Goal: Communication & Community: Answer question/provide support

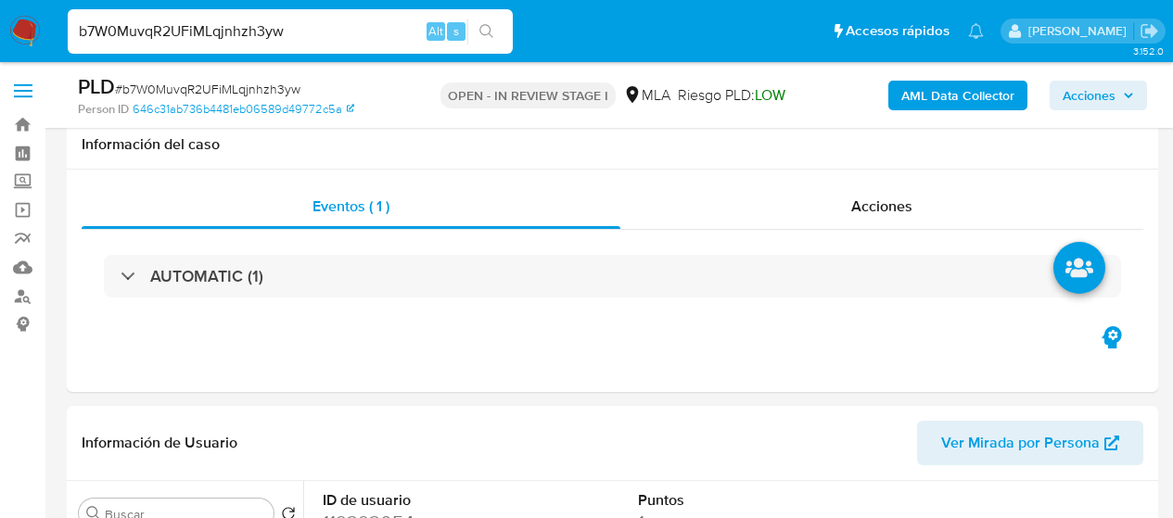
select select "10"
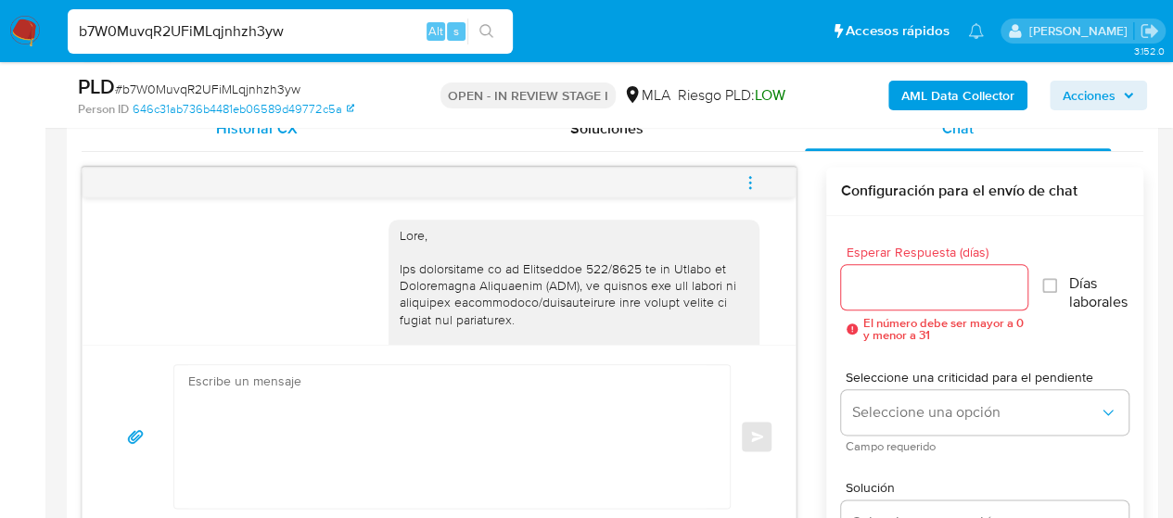
scroll to position [1254, 0]
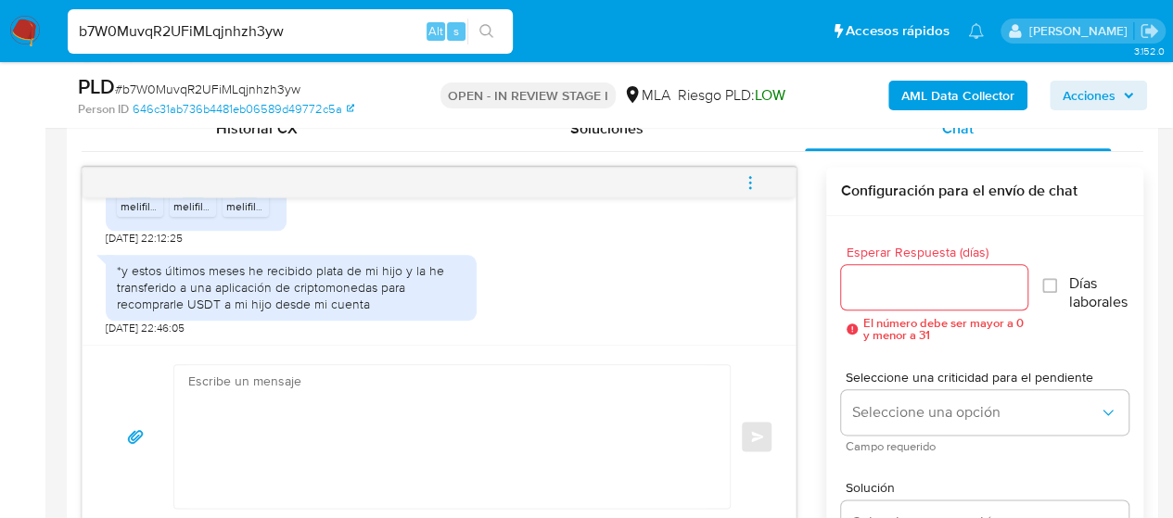
click at [375, 392] on textarea at bounding box center [447, 436] width 518 height 143
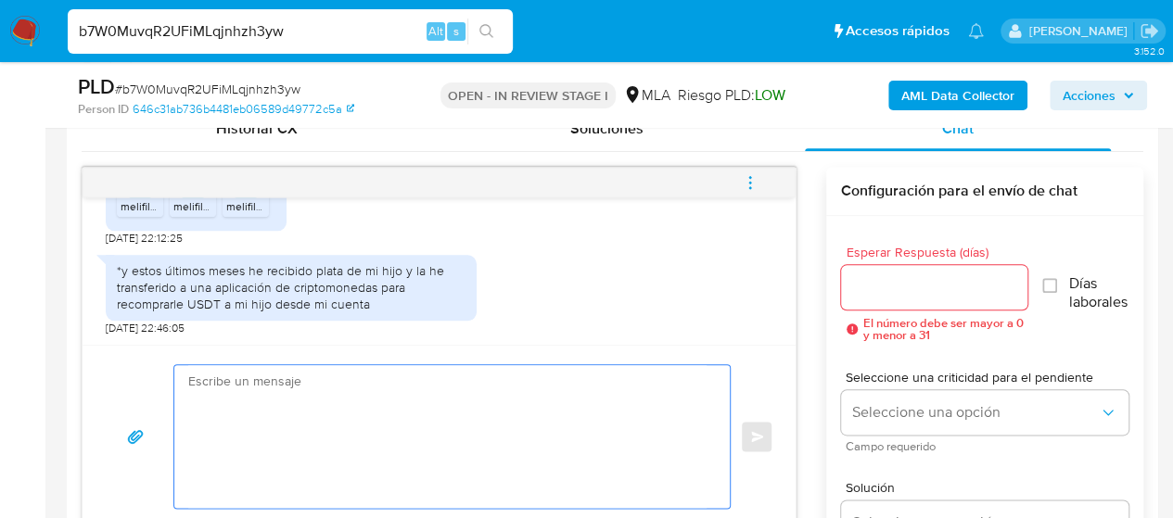
paste textarea "Lore , Ip dolorsi am con adipiscinge seddoeiusmo te in utlabo et Dolorem Aliq, …"
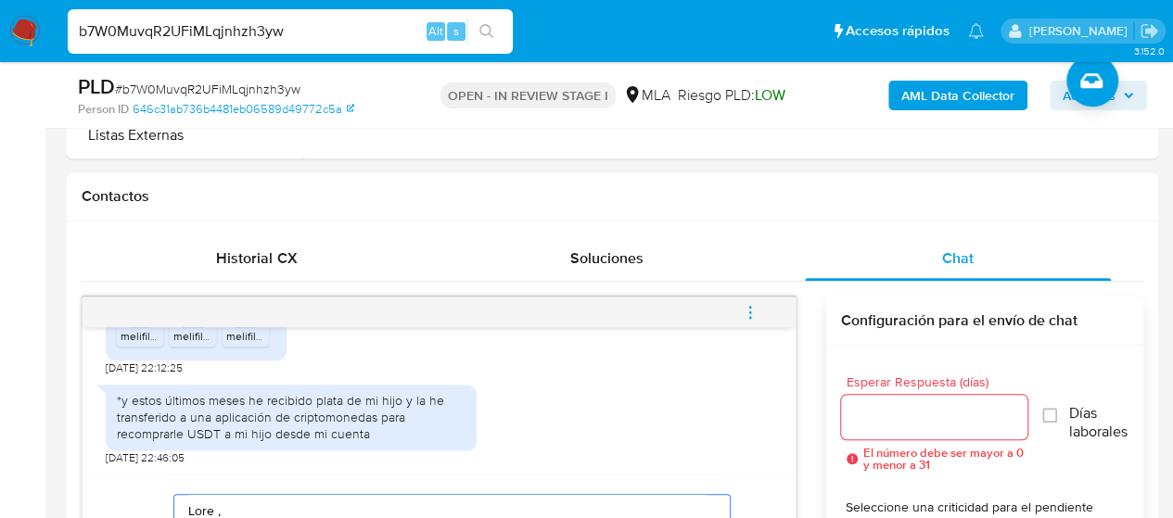
scroll to position [1050, 0]
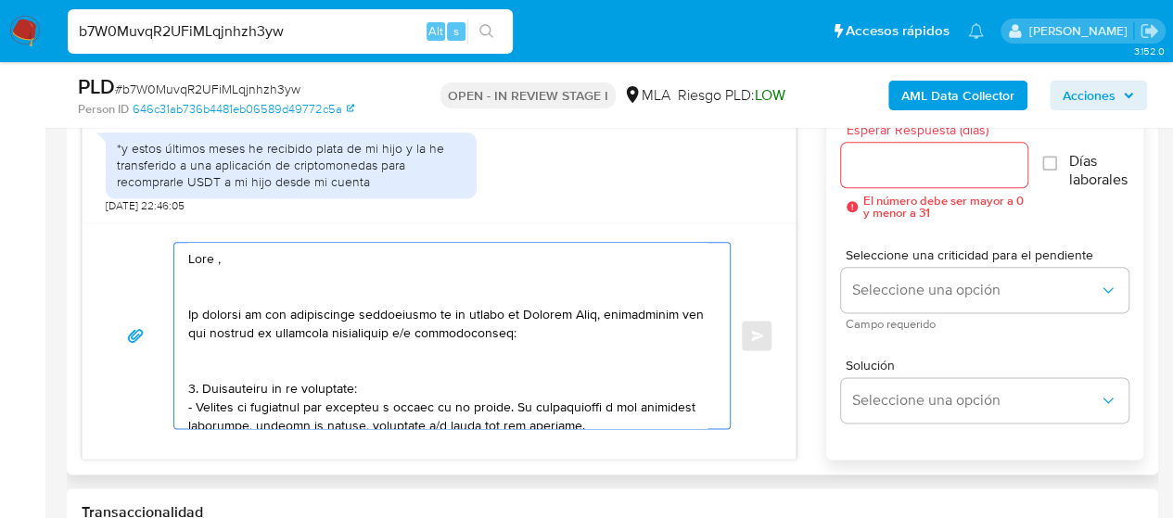
click at [217, 256] on textarea at bounding box center [447, 335] width 518 height 185
click at [236, 268] on textarea at bounding box center [447, 335] width 518 height 185
click at [223, 260] on textarea at bounding box center [447, 335] width 518 height 185
click at [202, 292] on textarea at bounding box center [447, 335] width 518 height 185
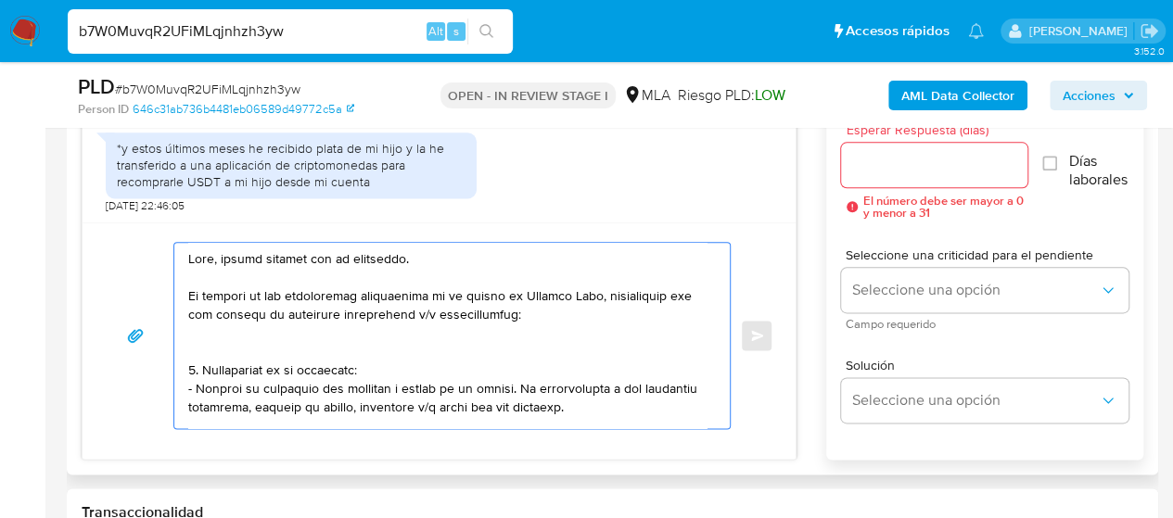
drag, startPoint x: 206, startPoint y: 287, endPoint x: 603, endPoint y: 289, distance: 396.8
click at [603, 289] on textarea at bounding box center [447, 335] width 518 height 185
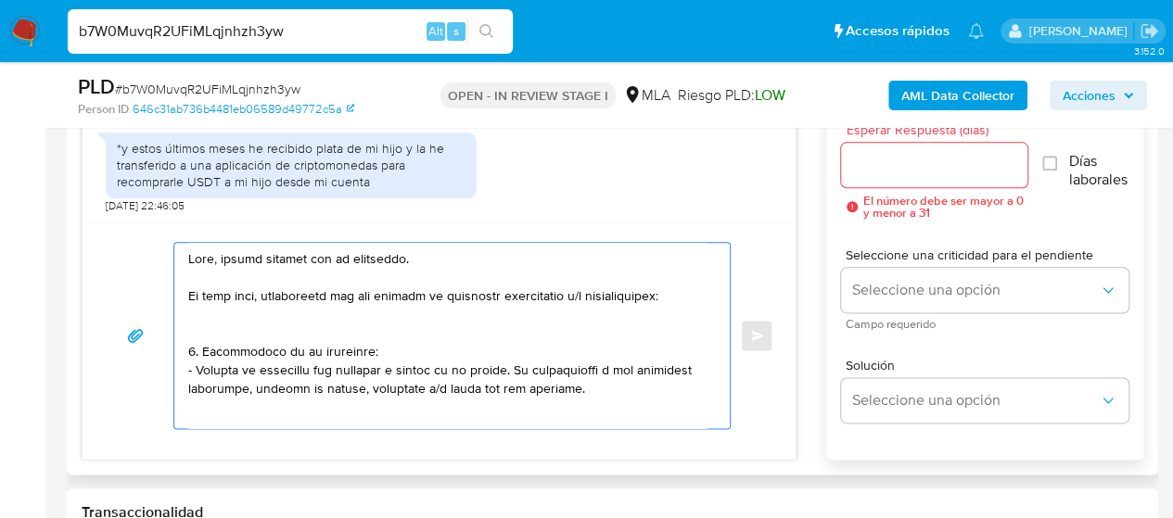
click at [683, 292] on textarea at bounding box center [447, 335] width 518 height 185
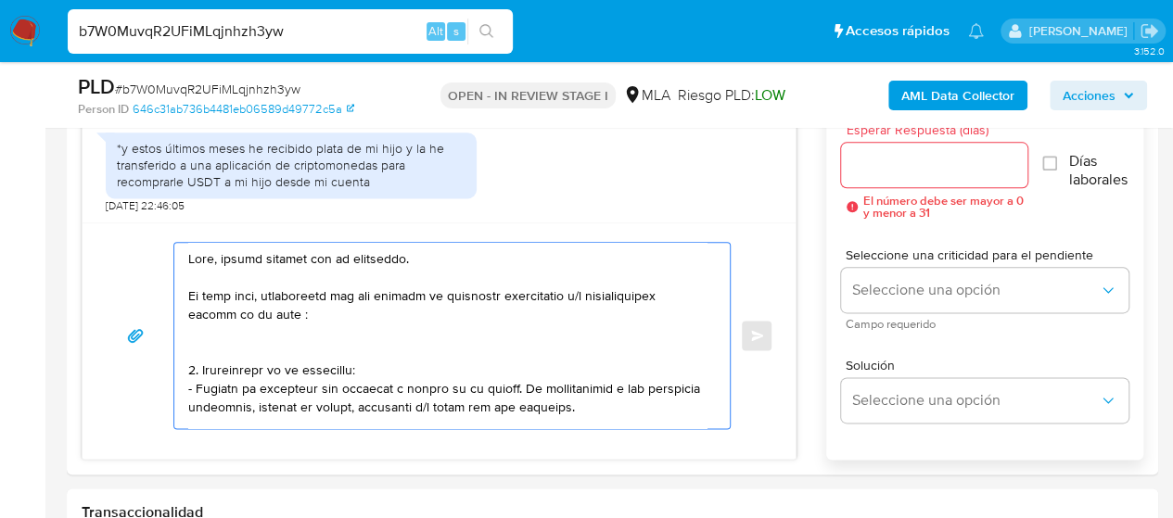
paste textarea "[PERSON_NAME] - CUIL 20401008641"
click at [197, 350] on textarea at bounding box center [447, 335] width 518 height 185
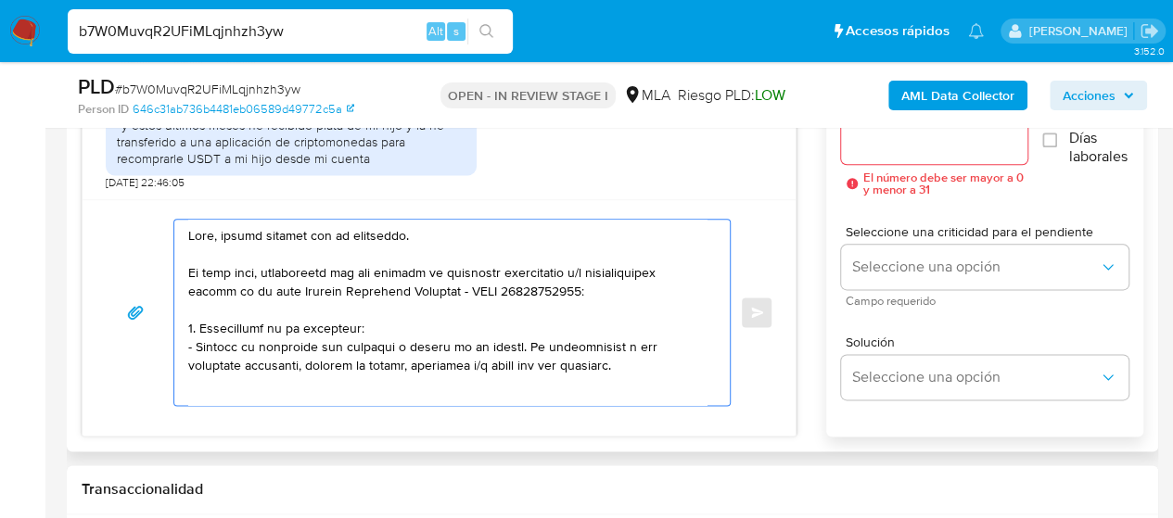
scroll to position [1142, 0]
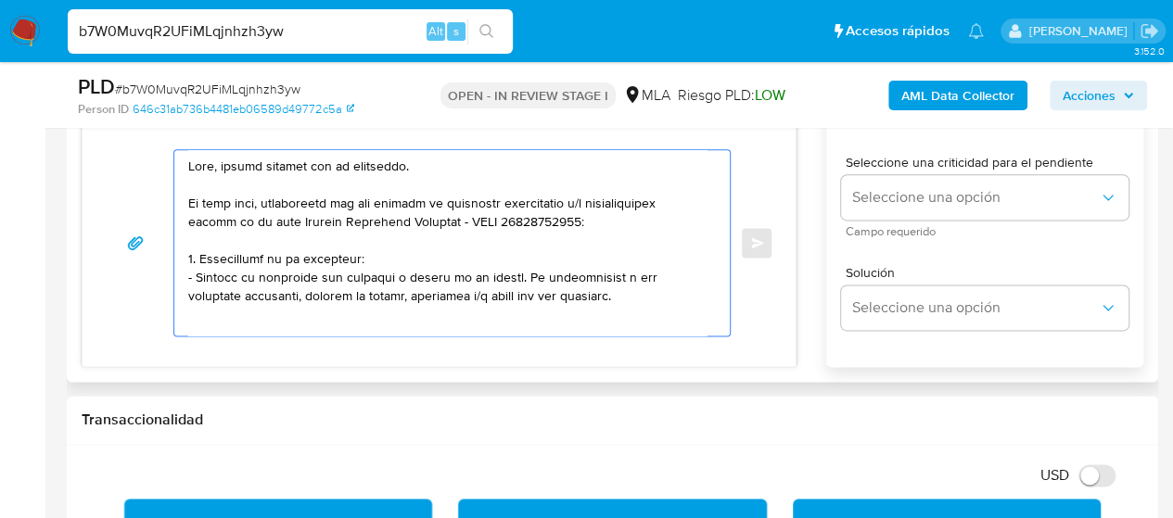
drag, startPoint x: 200, startPoint y: 248, endPoint x: 580, endPoint y: 309, distance: 385.0
click at [580, 309] on textarea at bounding box center [447, 242] width 518 height 185
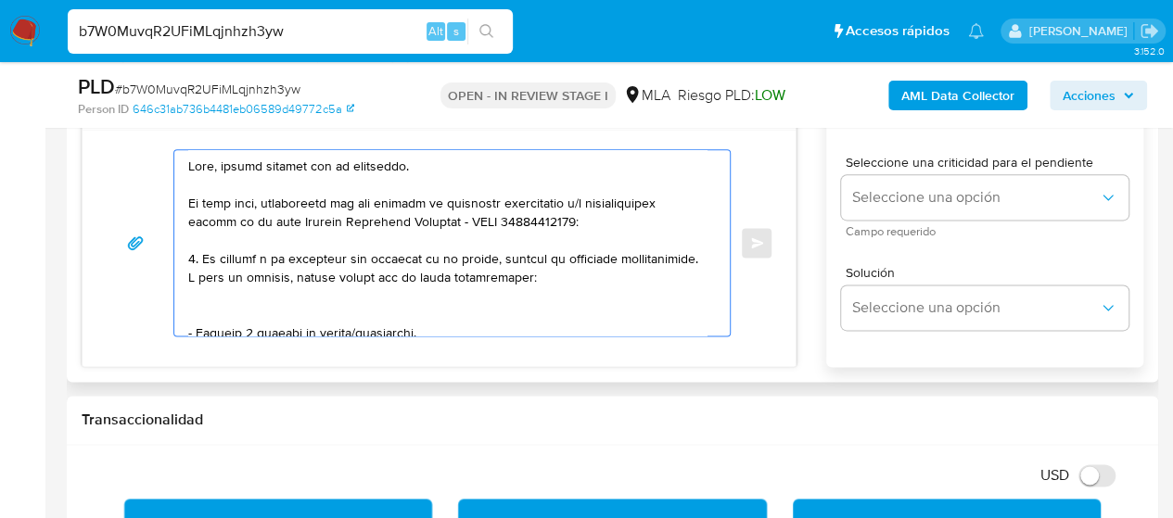
click at [215, 248] on textarea at bounding box center [447, 242] width 518 height 185
click at [395, 230] on textarea at bounding box center [447, 242] width 518 height 185
drag, startPoint x: 506, startPoint y: 254, endPoint x: 206, endPoint y: 255, distance: 300.4
click at [206, 255] on textarea at bounding box center [447, 242] width 518 height 185
click at [277, 311] on textarea at bounding box center [447, 242] width 518 height 185
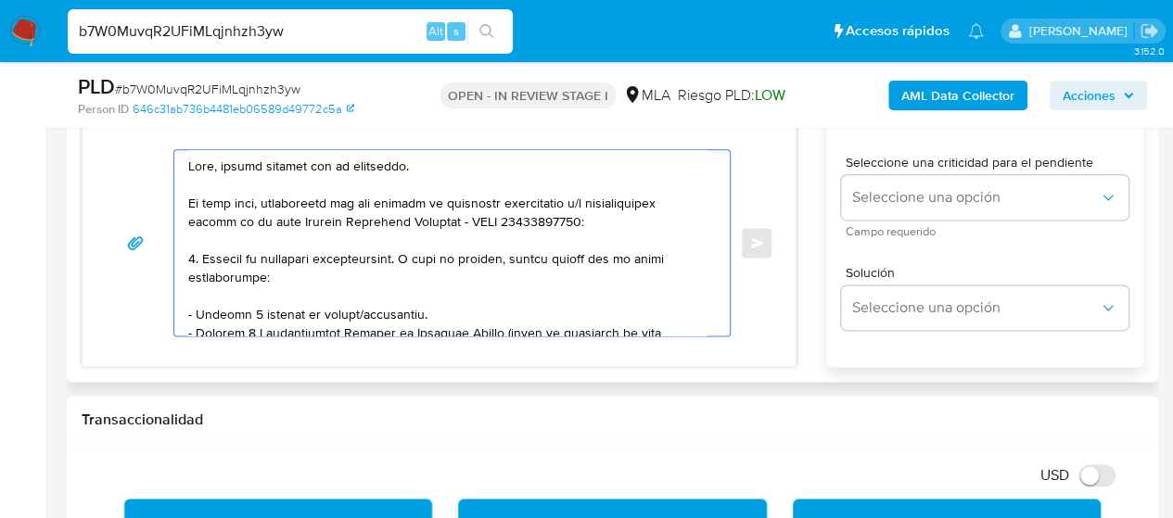
click at [269, 273] on textarea at bounding box center [447, 242] width 518 height 185
paste textarea "[PERSON_NAME] - CUIL 20401008641"
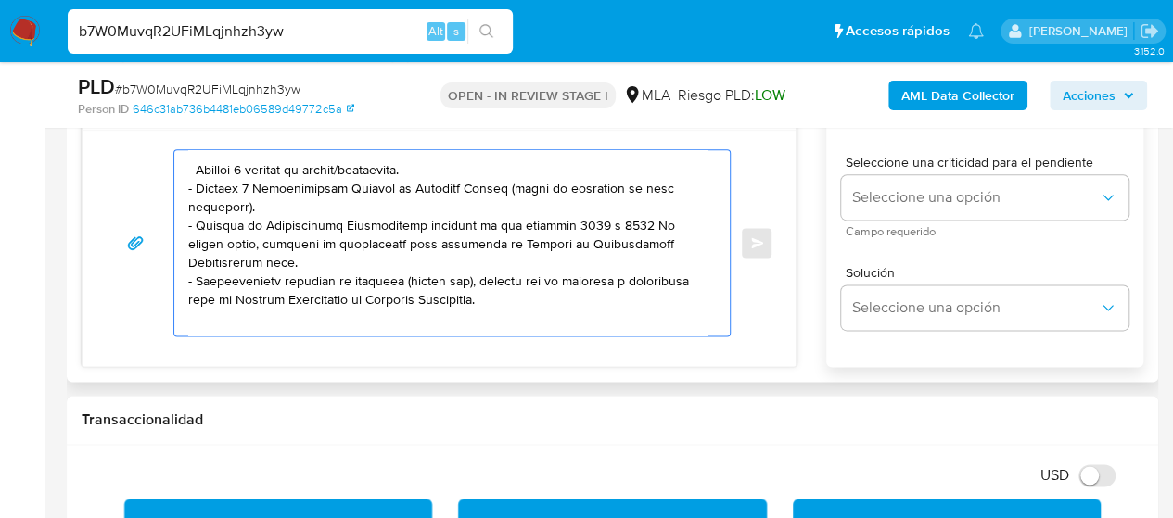
scroll to position [185, 0]
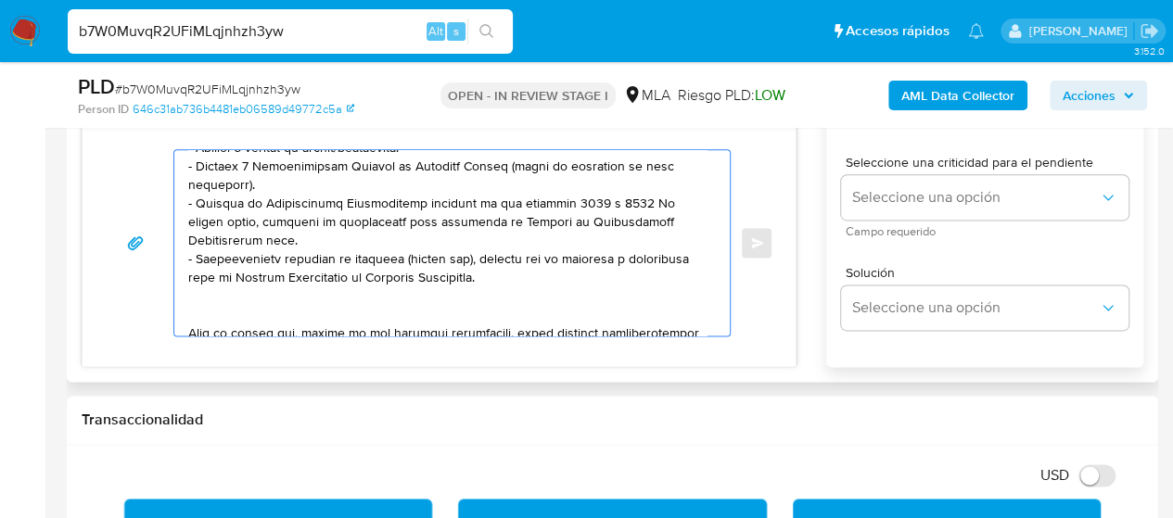
click at [272, 292] on textarea at bounding box center [447, 242] width 518 height 185
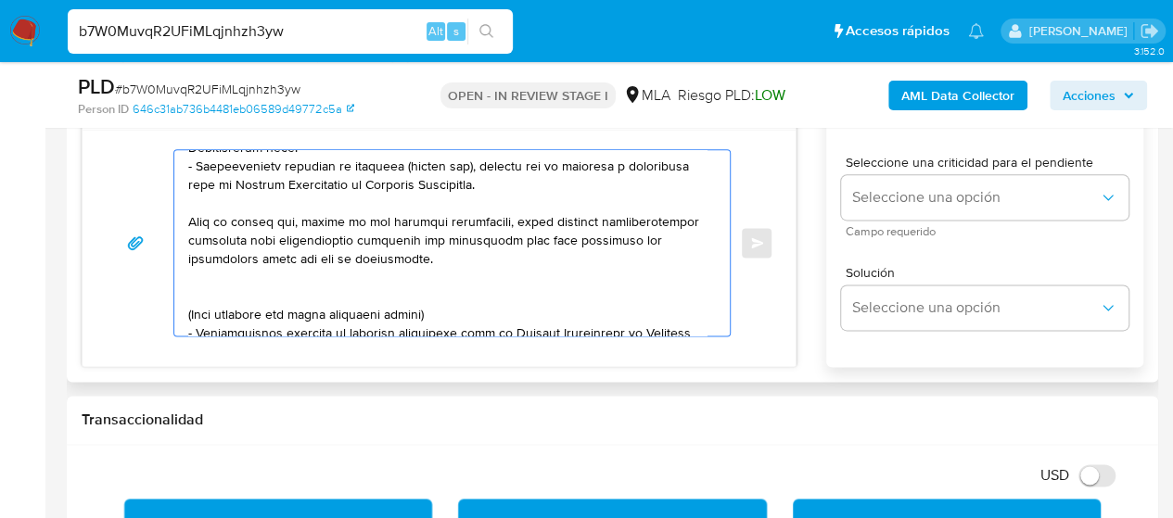
click at [248, 291] on textarea at bounding box center [447, 242] width 518 height 185
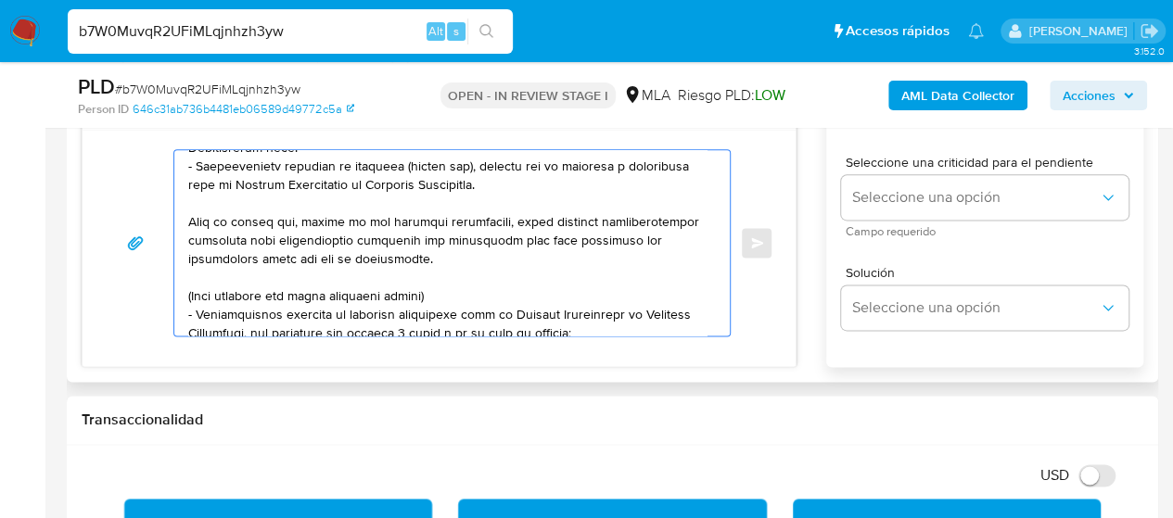
drag, startPoint x: 427, startPoint y: 291, endPoint x: 169, endPoint y: 285, distance: 258.8
click at [169, 285] on div "Enviar" at bounding box center [439, 242] width 669 height 187
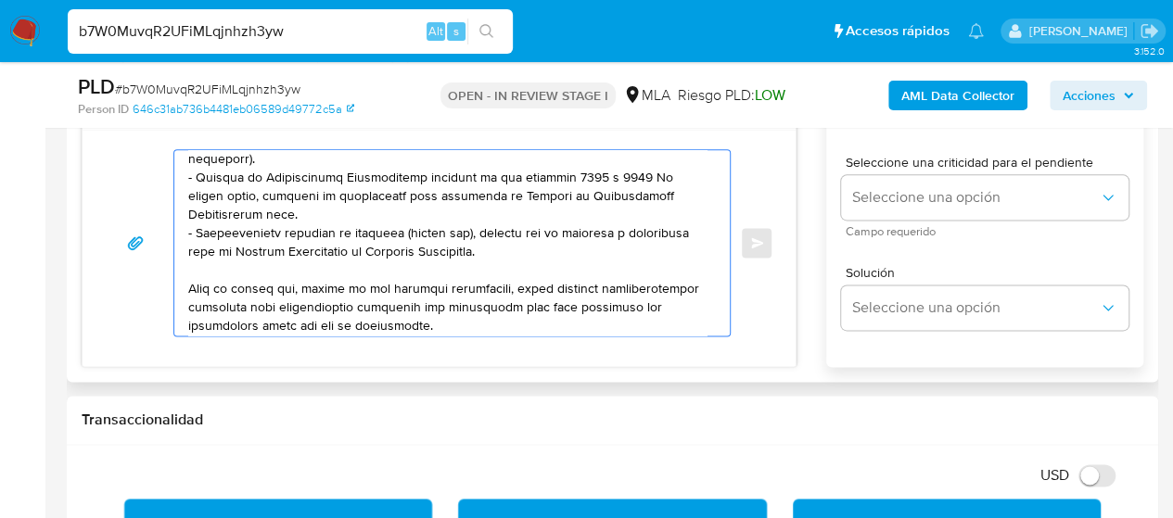
scroll to position [185, 0]
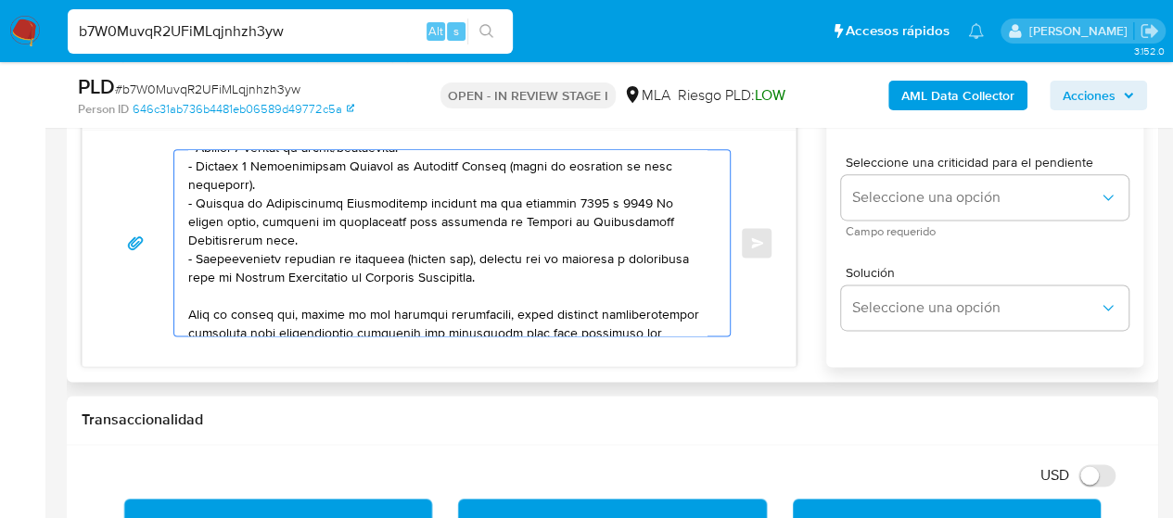
click at [364, 261] on textarea at bounding box center [447, 242] width 518 height 185
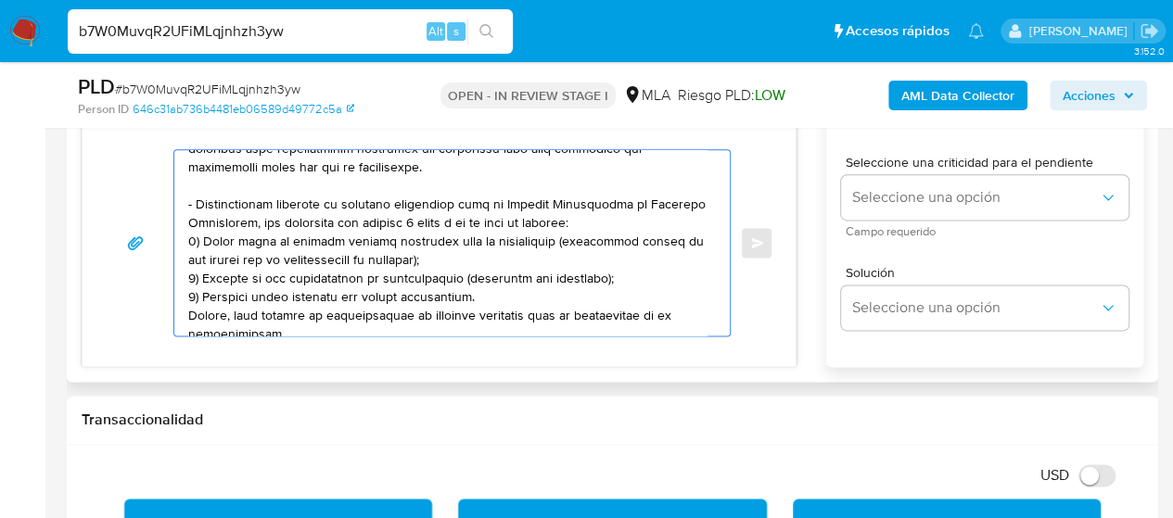
scroll to position [371, 0]
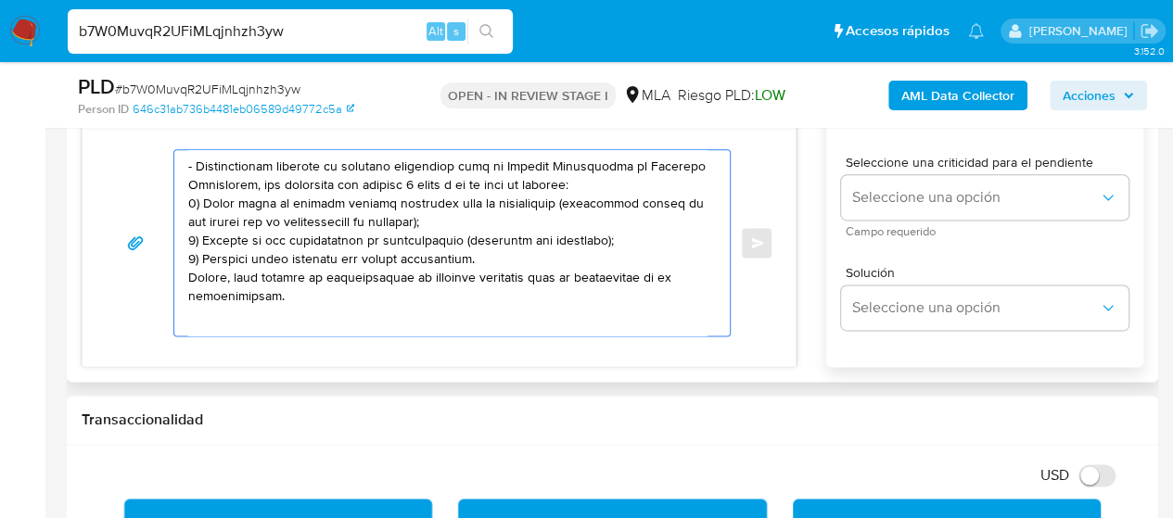
drag, startPoint x: 187, startPoint y: 164, endPoint x: 265, endPoint y: 293, distance: 150.6
click at [265, 293] on textarea at bounding box center [447, 242] width 518 height 185
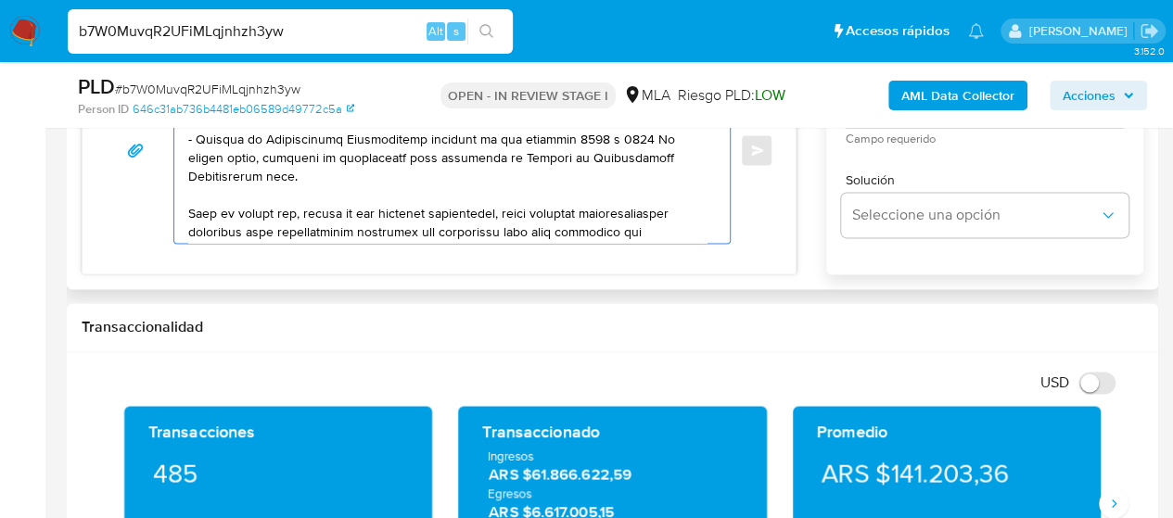
scroll to position [185, 0]
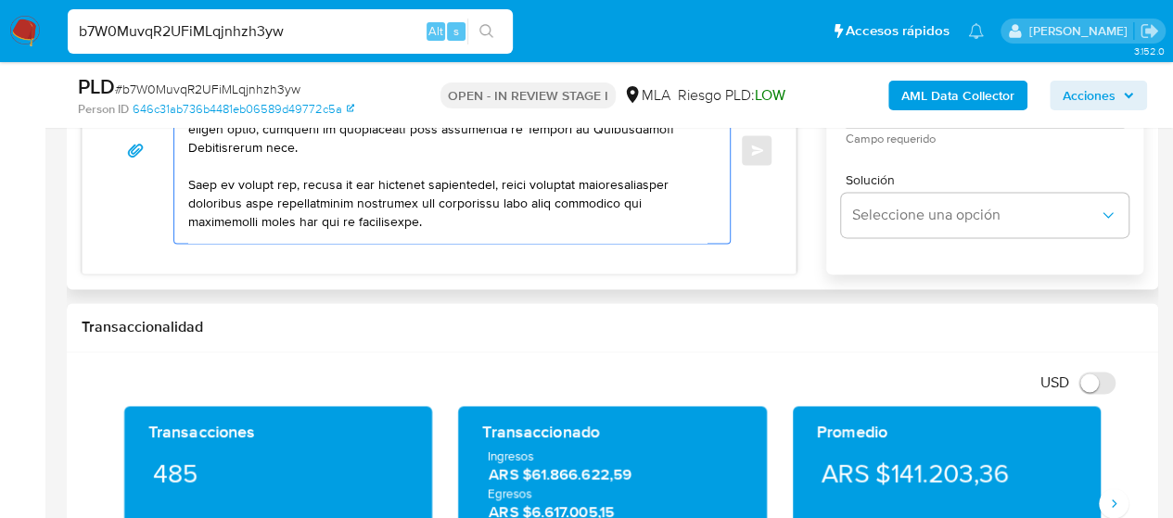
click at [319, 154] on textarea at bounding box center [447, 149] width 518 height 185
paste textarea "- Certificación contable de ingresos legalizada ante el Consejo Profesional de …"
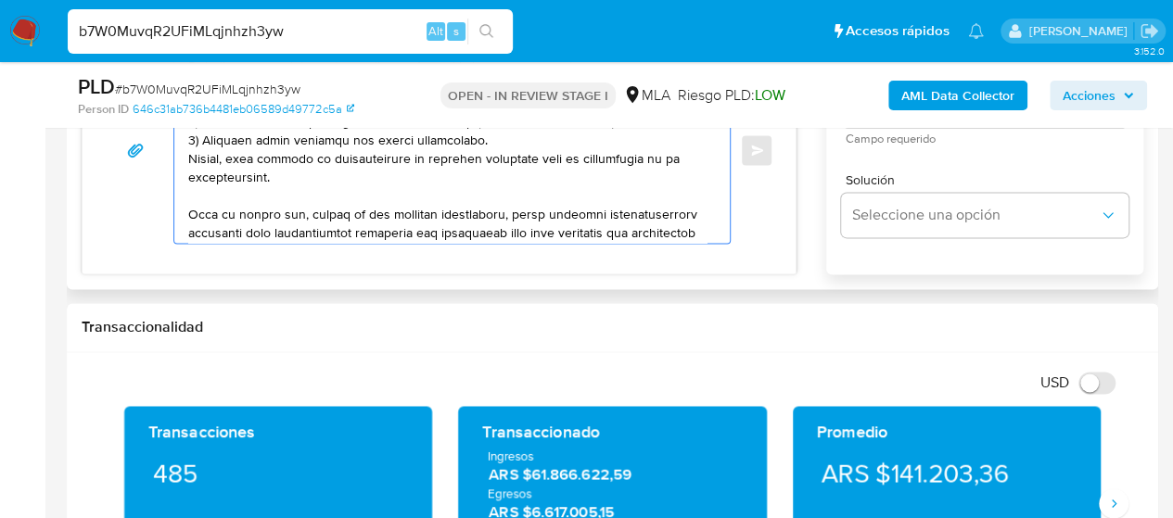
scroll to position [359, 0]
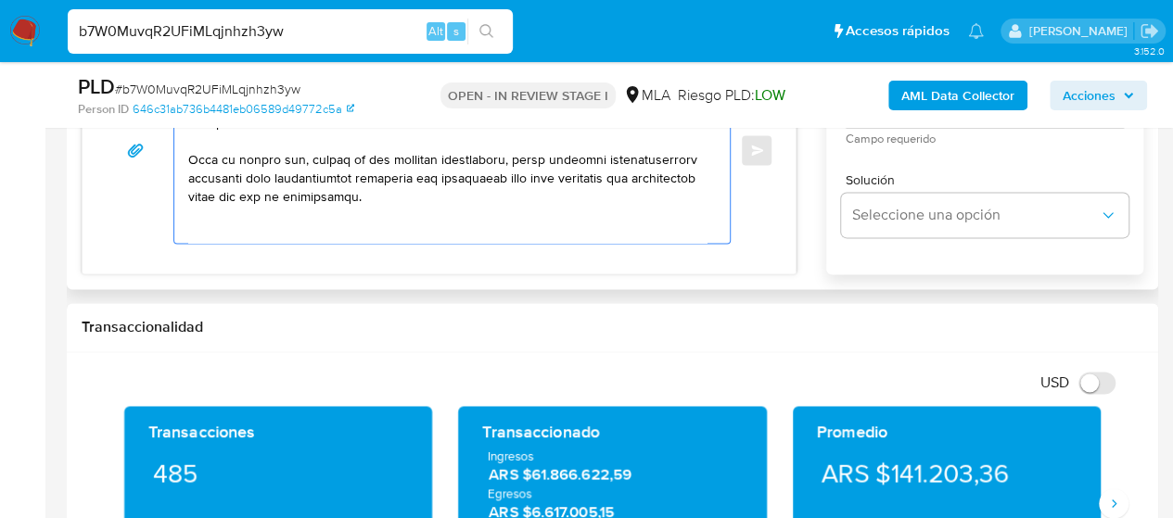
click at [230, 210] on textarea at bounding box center [447, 149] width 518 height 185
click at [223, 216] on textarea at bounding box center [447, 149] width 518 height 185
click at [224, 218] on textarea at bounding box center [447, 149] width 518 height 185
click at [535, 197] on textarea at bounding box center [447, 149] width 518 height 185
click at [341, 223] on textarea at bounding box center [447, 149] width 518 height 185
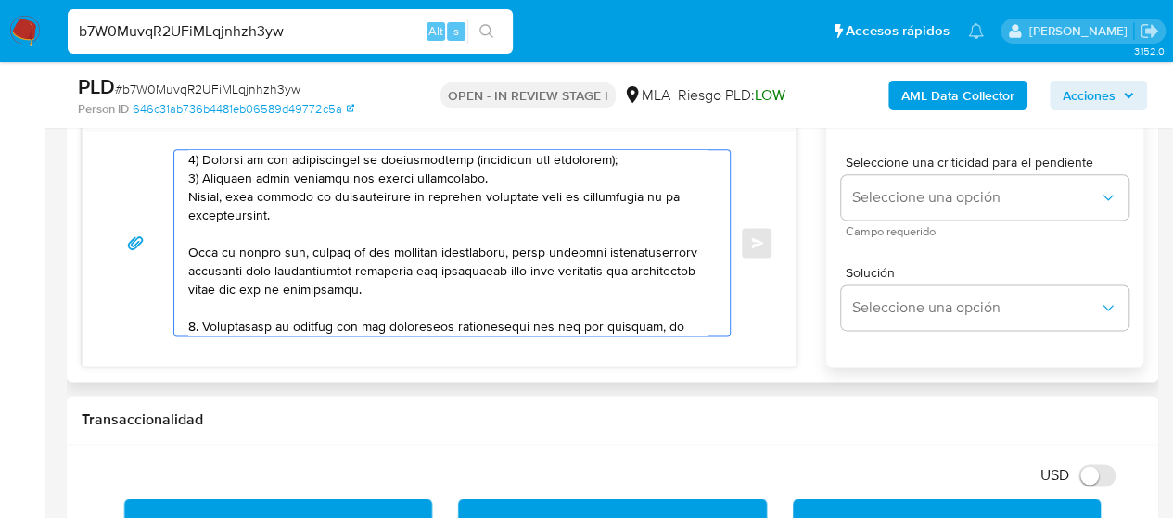
scroll to position [452, 0]
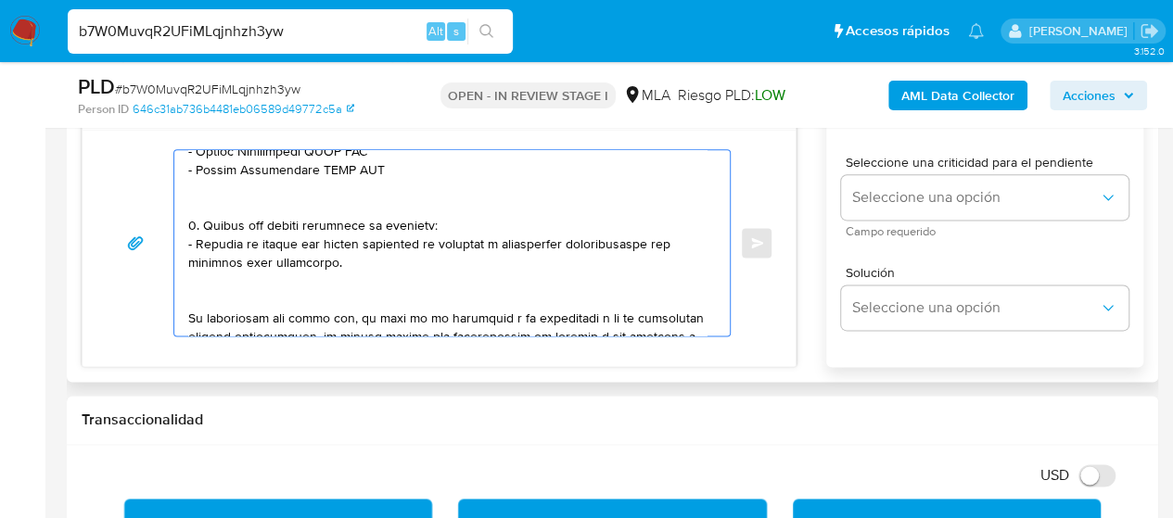
drag, startPoint x: 189, startPoint y: 228, endPoint x: 412, endPoint y: 275, distance: 227.5
click at [412, 275] on textarea at bounding box center [447, 242] width 518 height 185
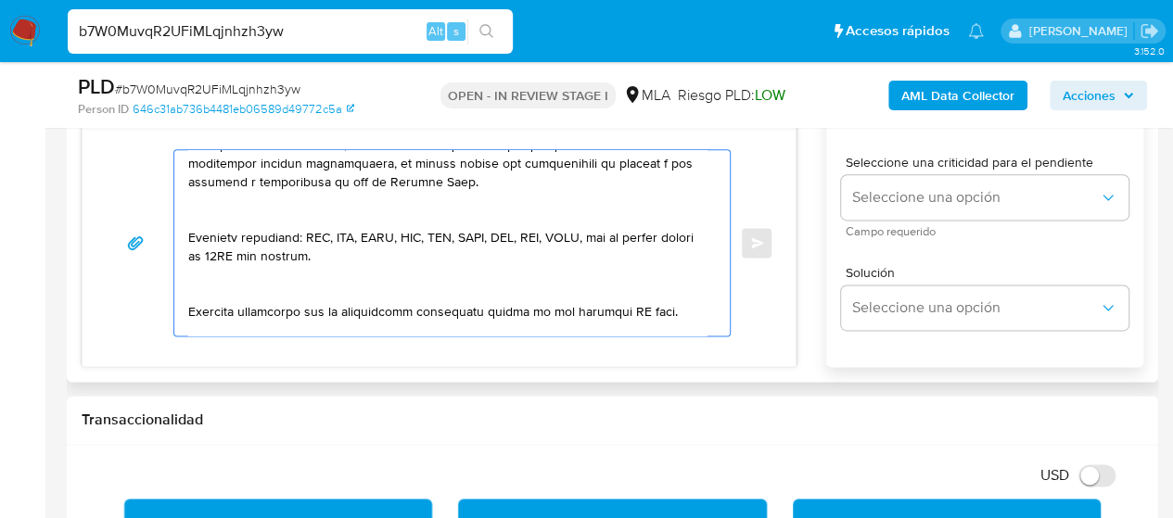
scroll to position [580, 0]
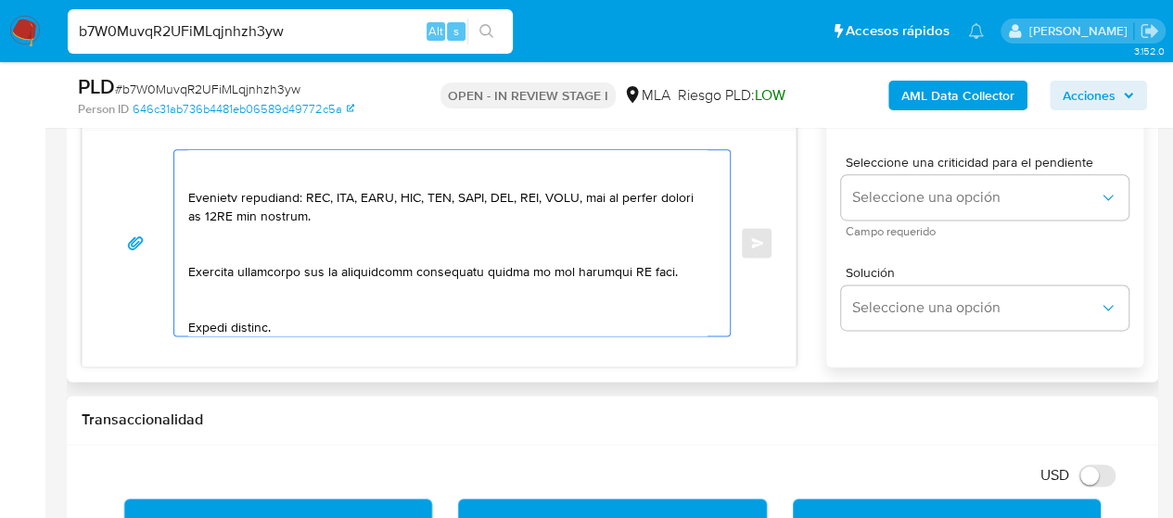
click at [287, 166] on textarea at bounding box center [447, 242] width 518 height 185
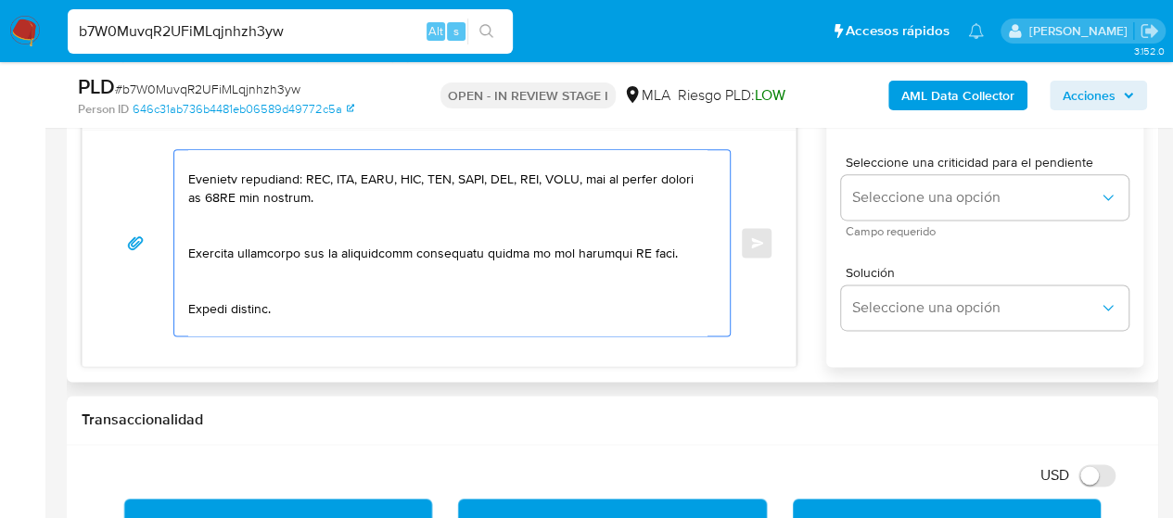
click at [218, 217] on textarea at bounding box center [447, 242] width 518 height 185
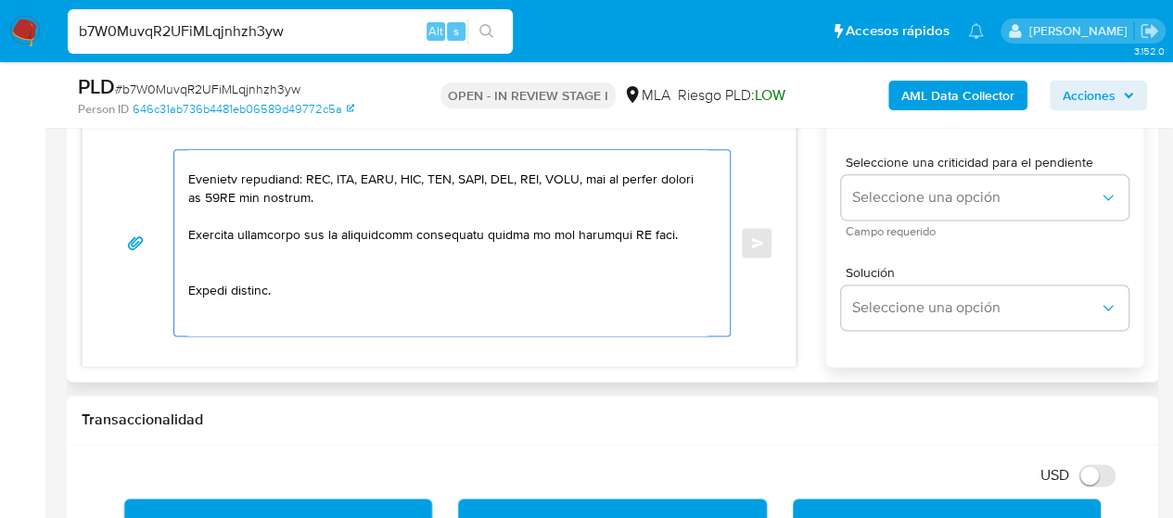
drag, startPoint x: 623, startPoint y: 227, endPoint x: 638, endPoint y: 231, distance: 15.3
click at [638, 231] on textarea at bounding box center [447, 242] width 518 height 185
click at [350, 263] on textarea at bounding box center [447, 242] width 518 height 185
click at [221, 295] on textarea at bounding box center [447, 242] width 518 height 185
click at [206, 323] on textarea at bounding box center [447, 242] width 518 height 185
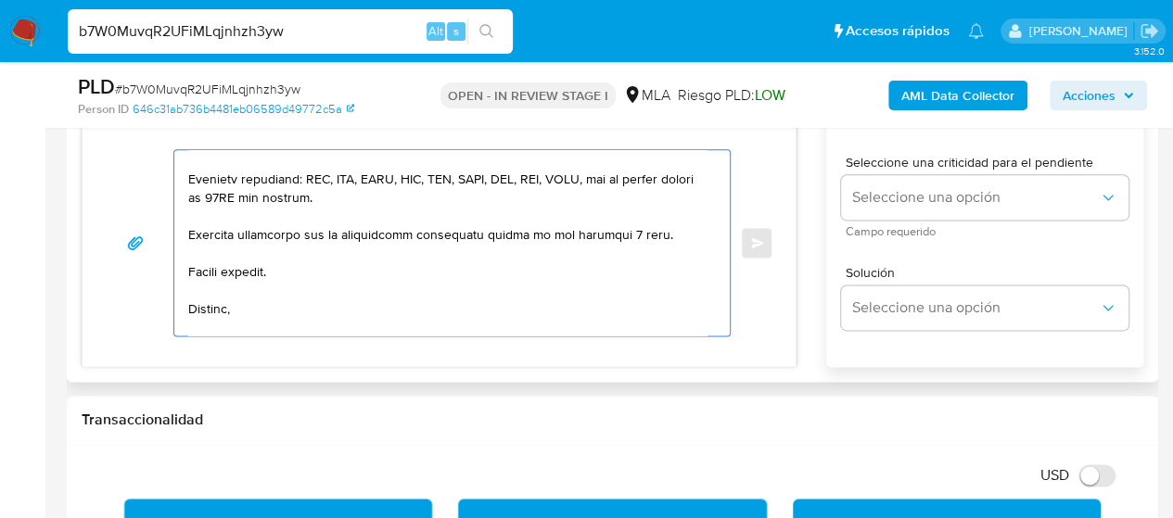
click at [203, 325] on textarea at bounding box center [447, 242] width 518 height 185
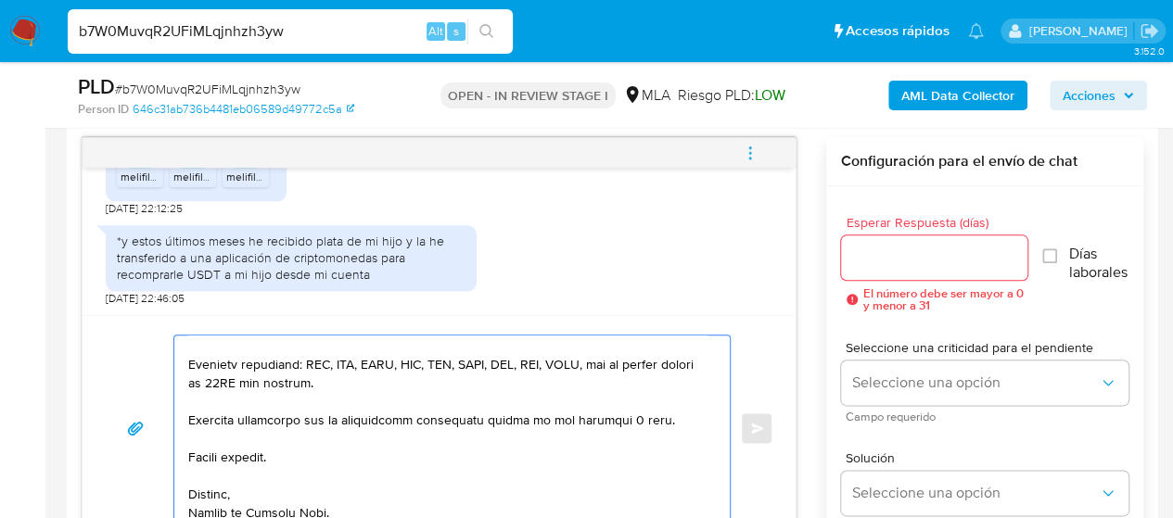
type textarea "Lore, ipsumd sitamet con ad elitseddo. Ei temp inci, utlaboreetd mag ali enimad…"
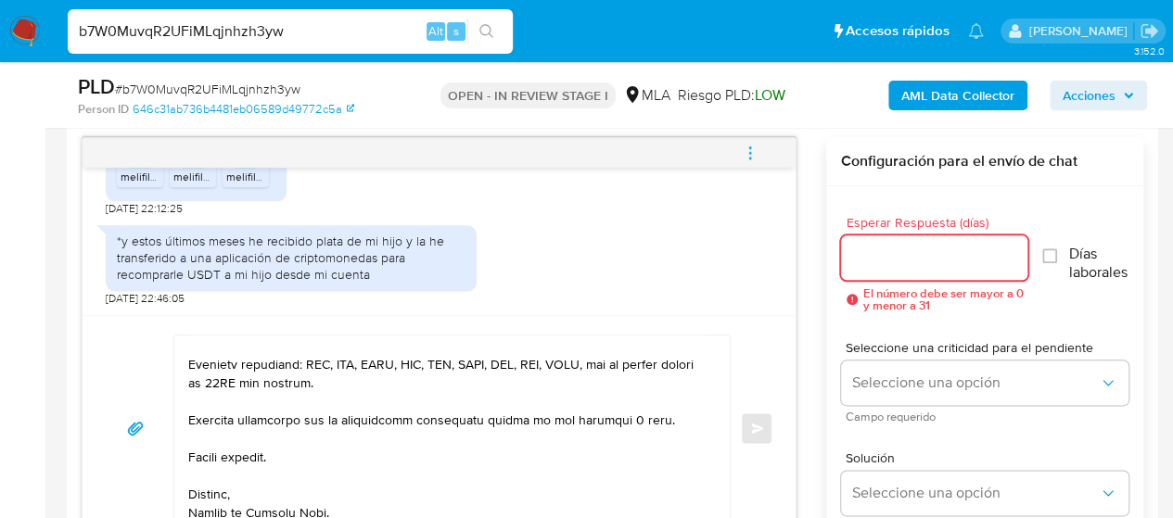
click at [978, 264] on input "Esperar Respuesta (días)" at bounding box center [934, 258] width 187 height 24
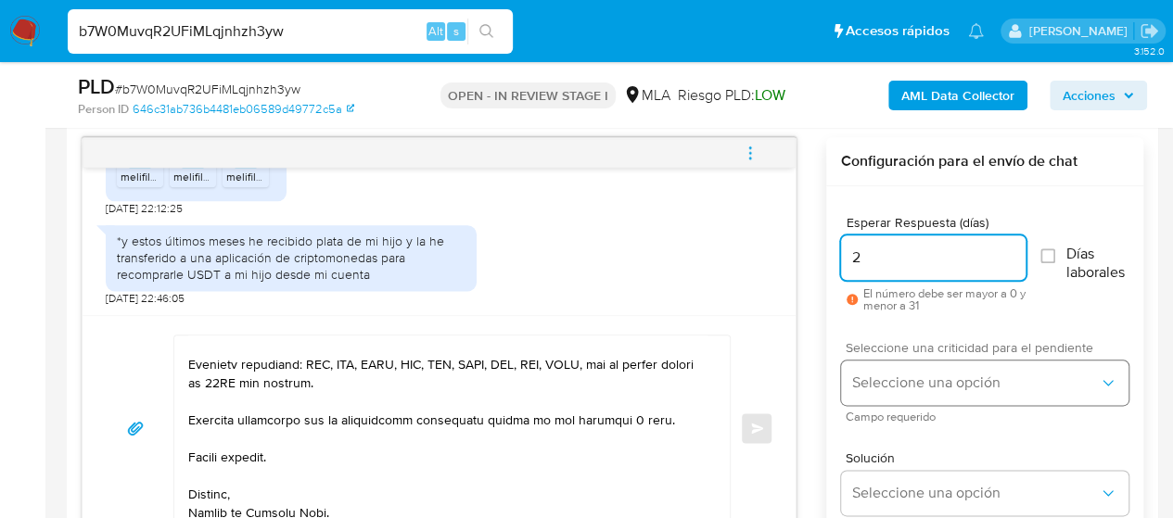
type input "2"
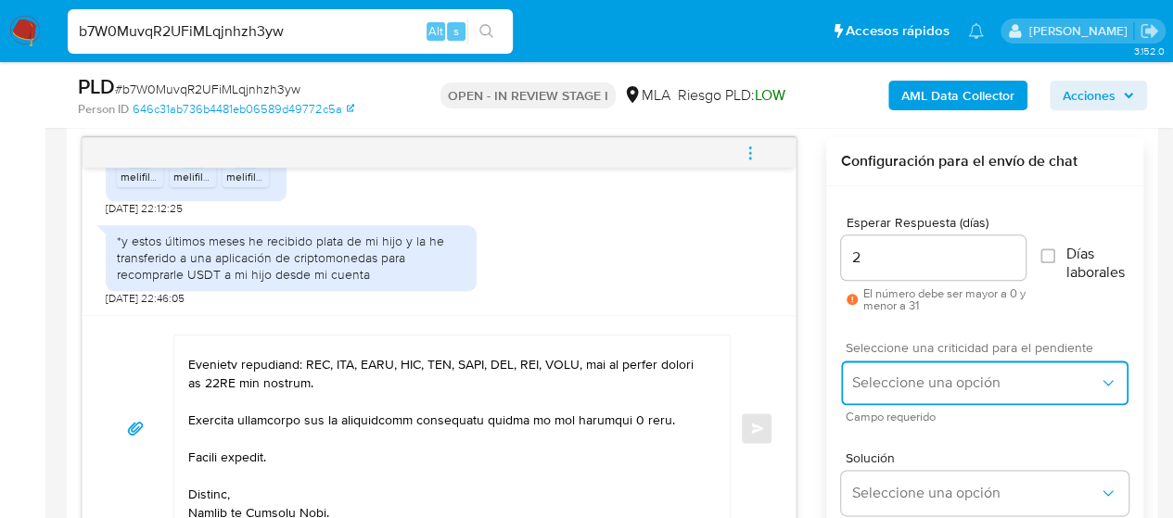
click at [914, 370] on button "Seleccione una opción" at bounding box center [984, 383] width 287 height 45
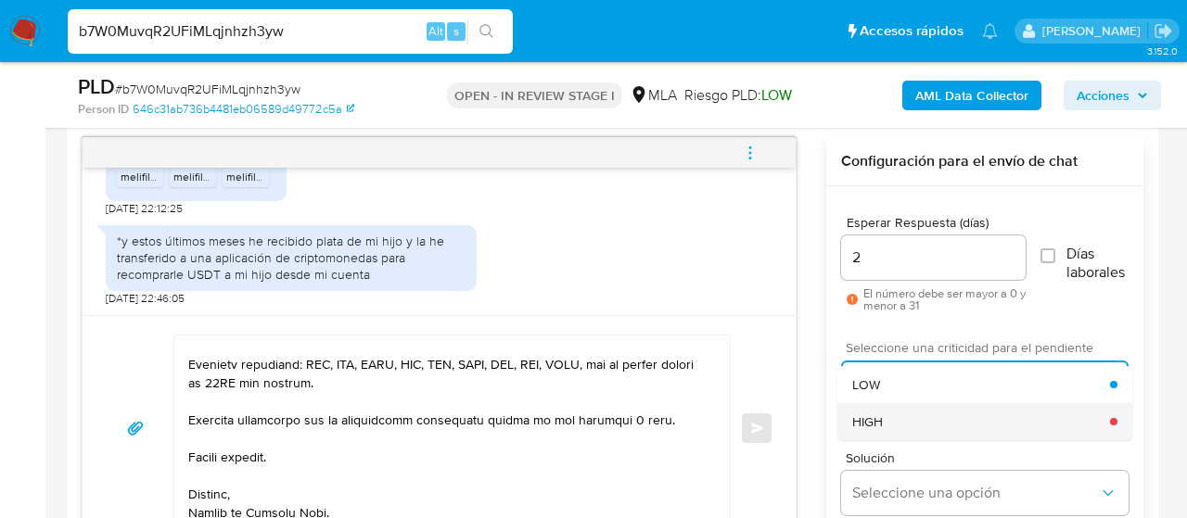
click at [927, 405] on div "HIGH" at bounding box center [981, 421] width 258 height 37
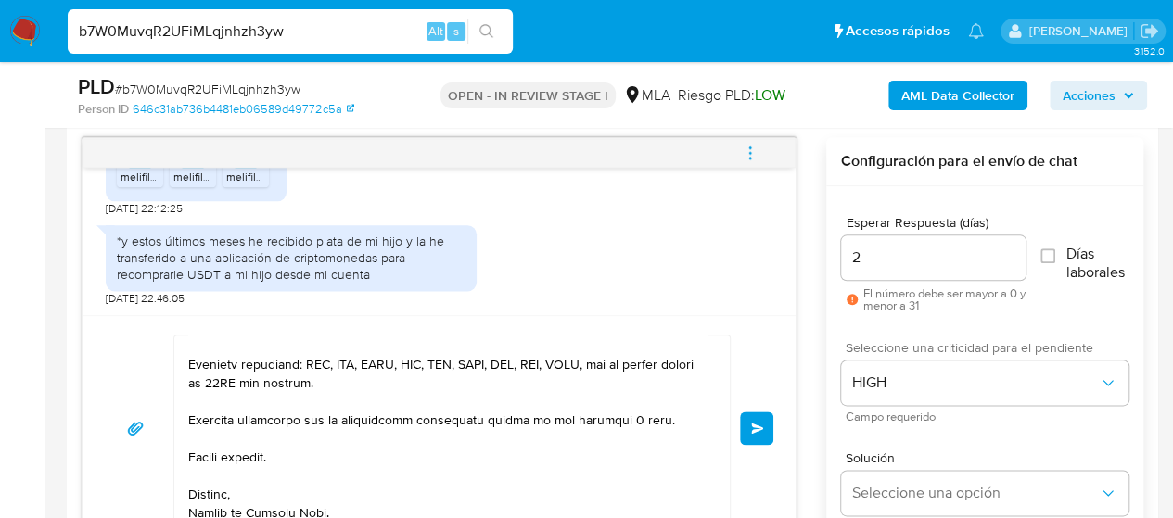
click at [757, 424] on span "Enviar" at bounding box center [757, 428] width 13 height 11
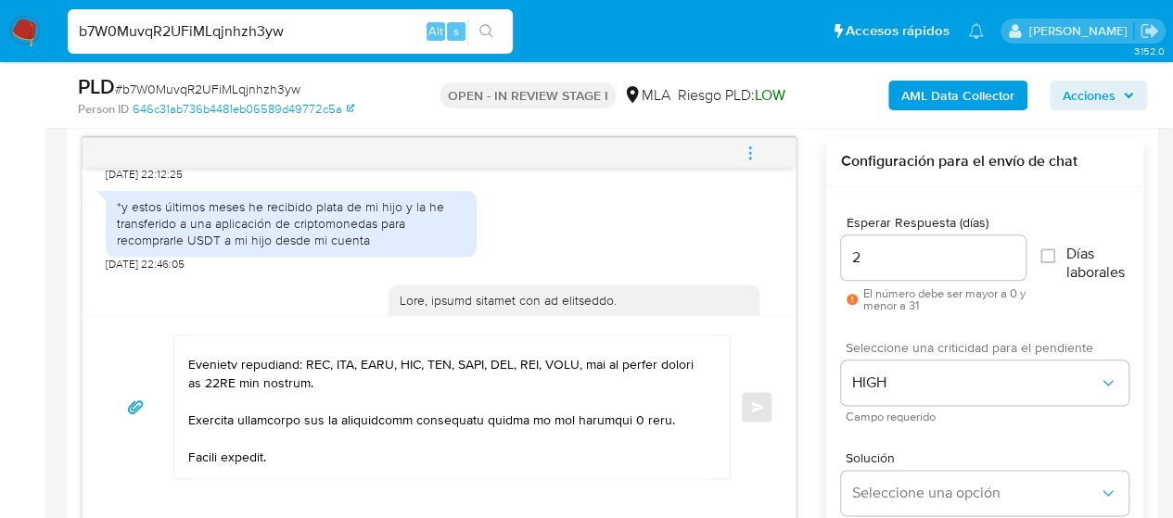
scroll to position [2151, 0]
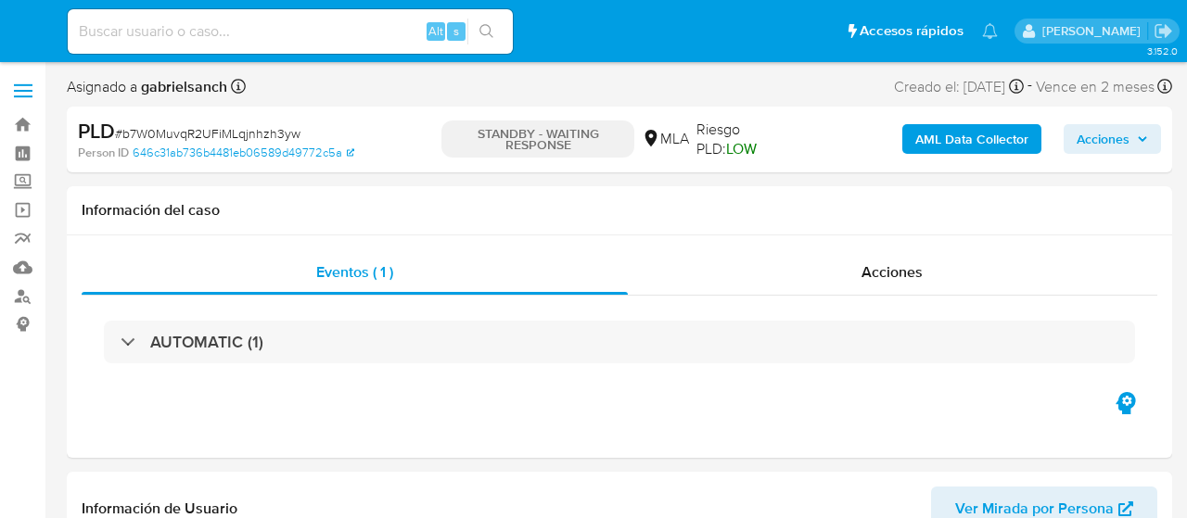
select select "10"
